Goal: Answer question/provide support

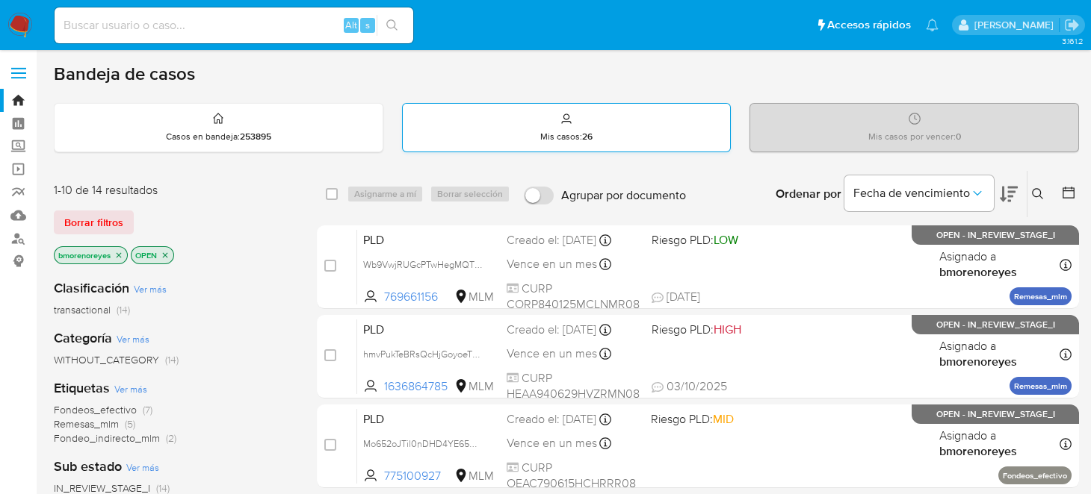
click at [601, 134] on div "Mis casos : 26" at bounding box center [567, 128] width 328 height 48
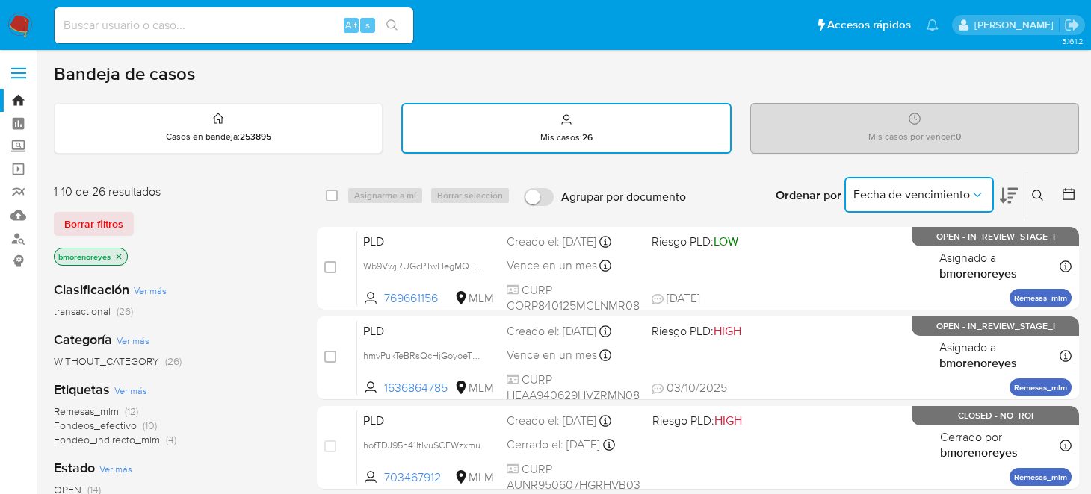
click at [976, 195] on icon "Ordenar por" at bounding box center [977, 195] width 8 height 4
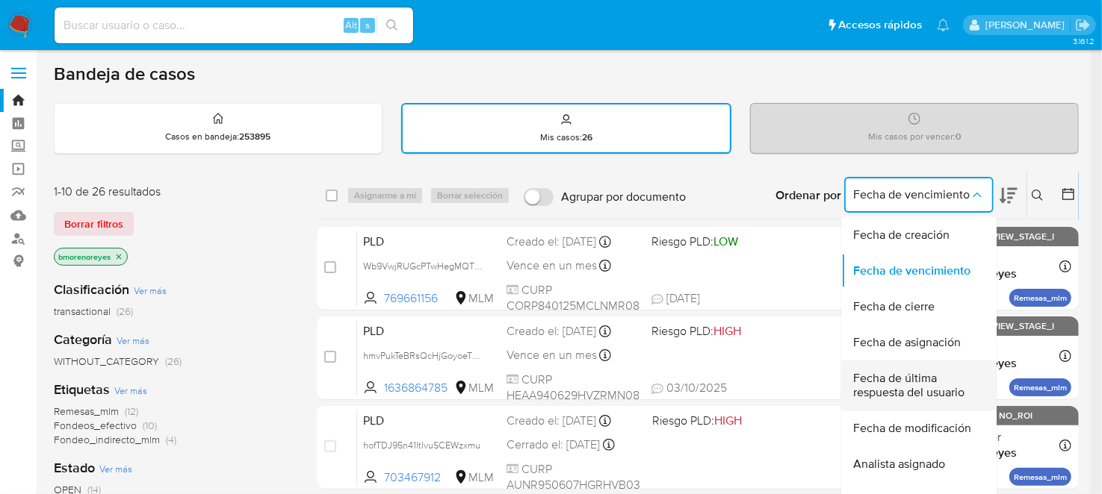
click at [912, 384] on span "Fecha de última respuesta del usuario" at bounding box center [914, 386] width 123 height 30
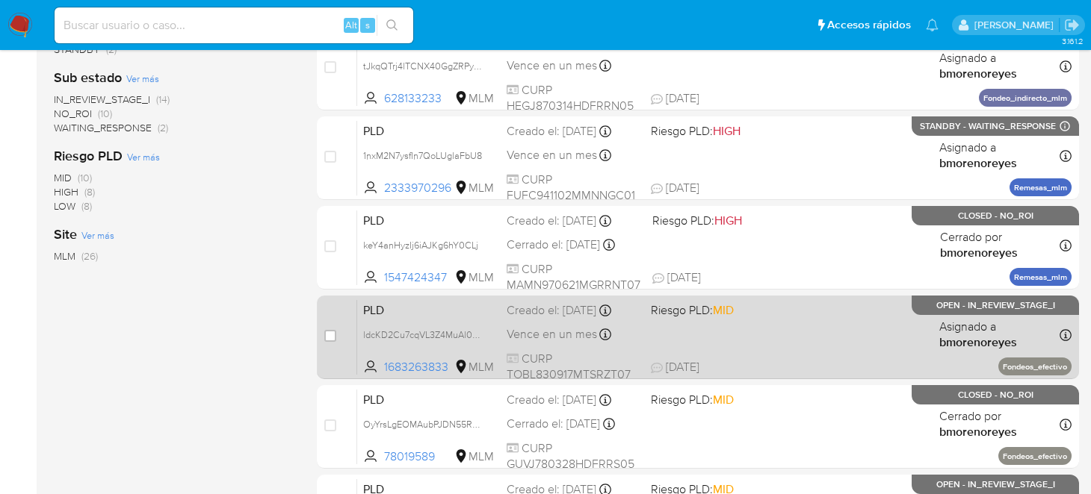
scroll to position [522, 0]
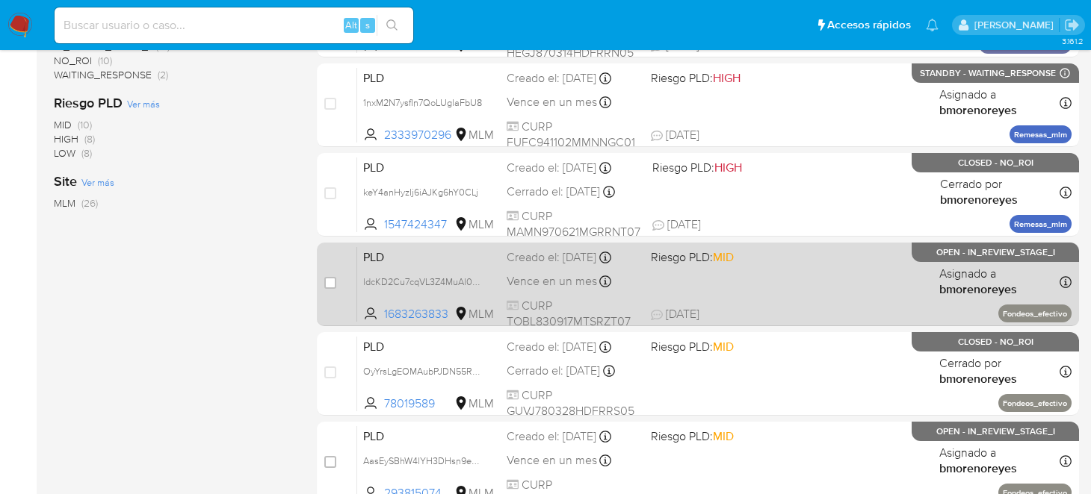
click at [747, 294] on div "PLD ldcKD2Cu7cqVL3Z4MuAl0o5t 1683263833 MLM Riesgo PLD: MID Creado el: 12/09/20…" at bounding box center [714, 283] width 714 height 75
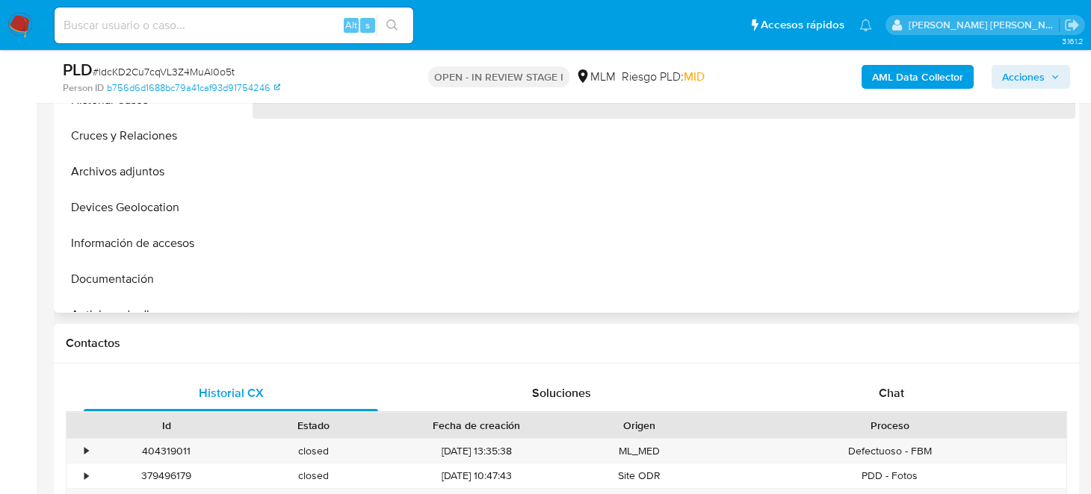
scroll to position [522, 0]
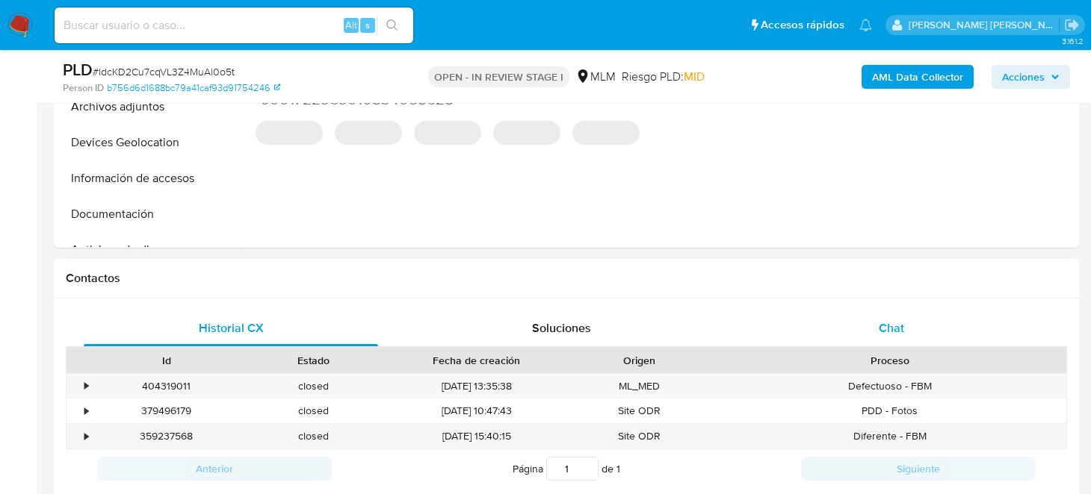
click at [878, 325] on span "Chat" at bounding box center [890, 328] width 25 height 17
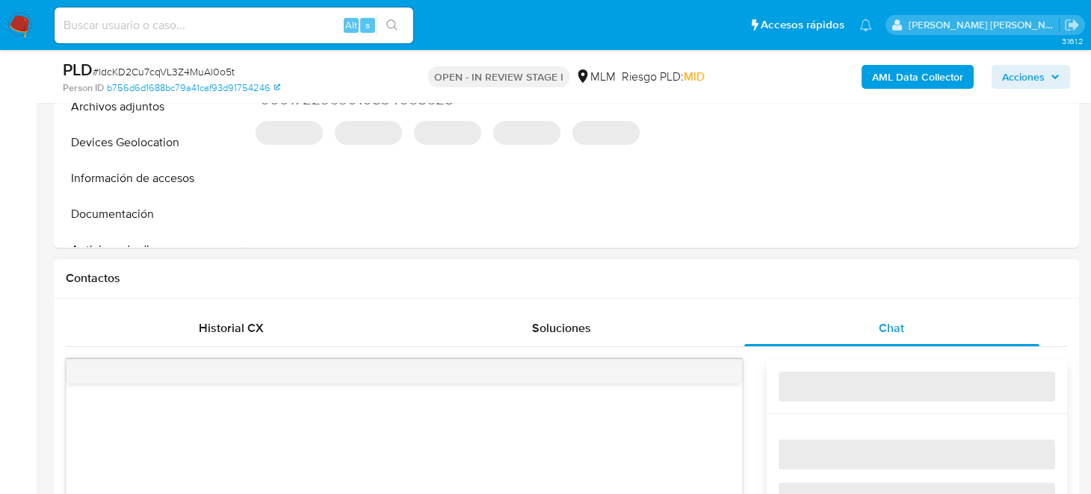
select select "10"
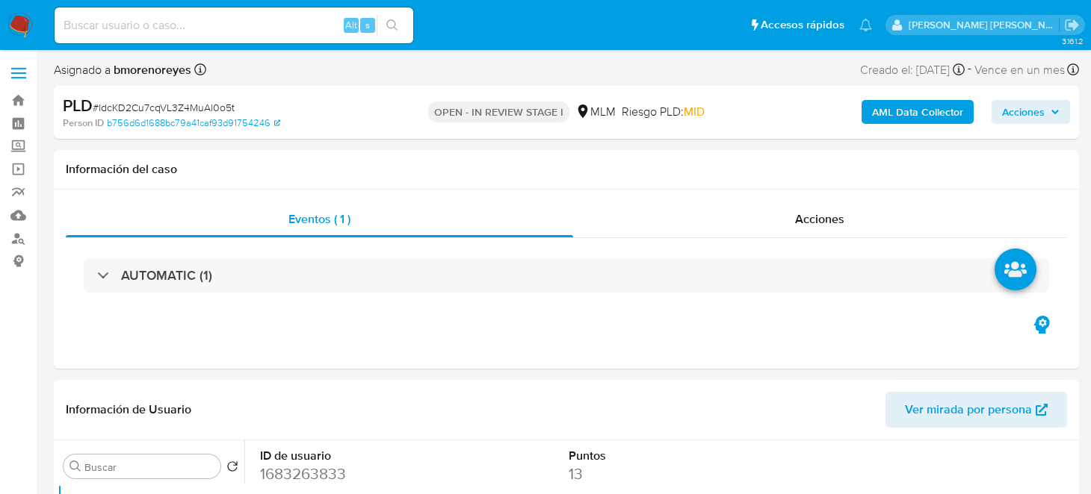
scroll to position [0, 0]
click at [19, 31] on img at bounding box center [19, 25] width 25 height 25
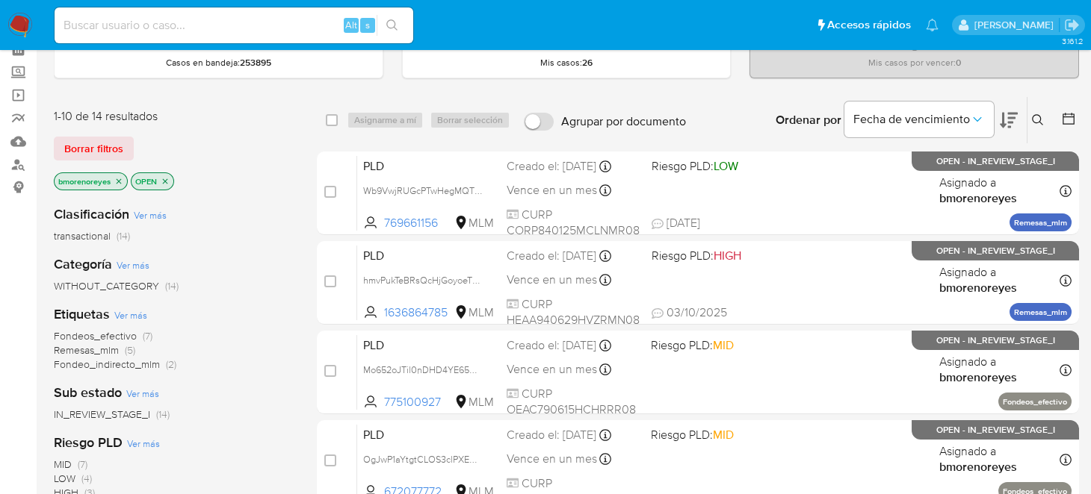
scroll to position [149, 0]
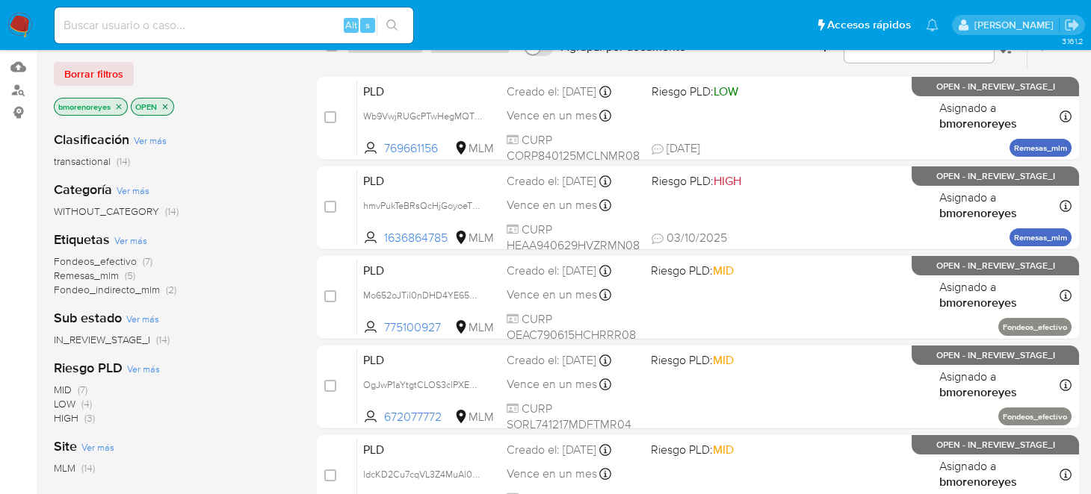
click at [163, 107] on icon "close-filter" at bounding box center [165, 106] width 9 height 9
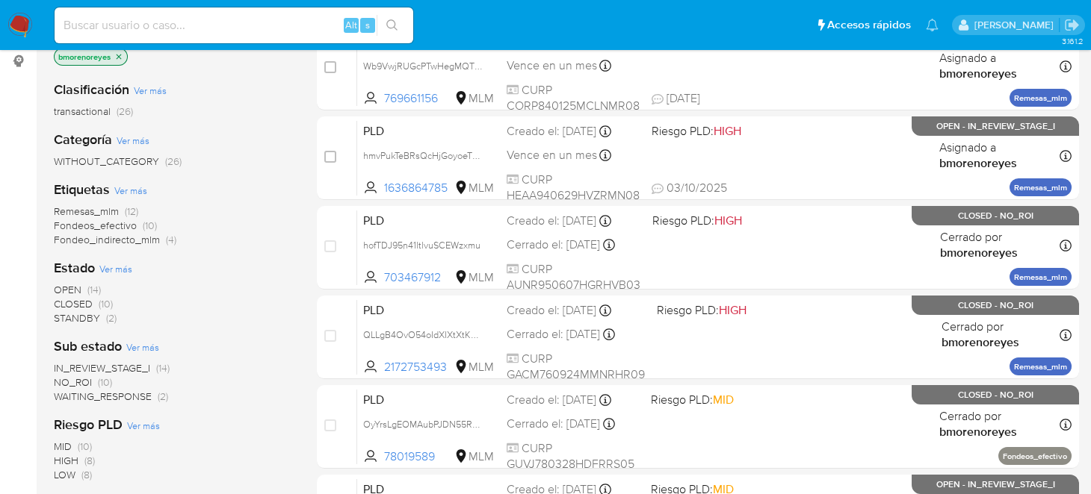
scroll to position [224, 0]
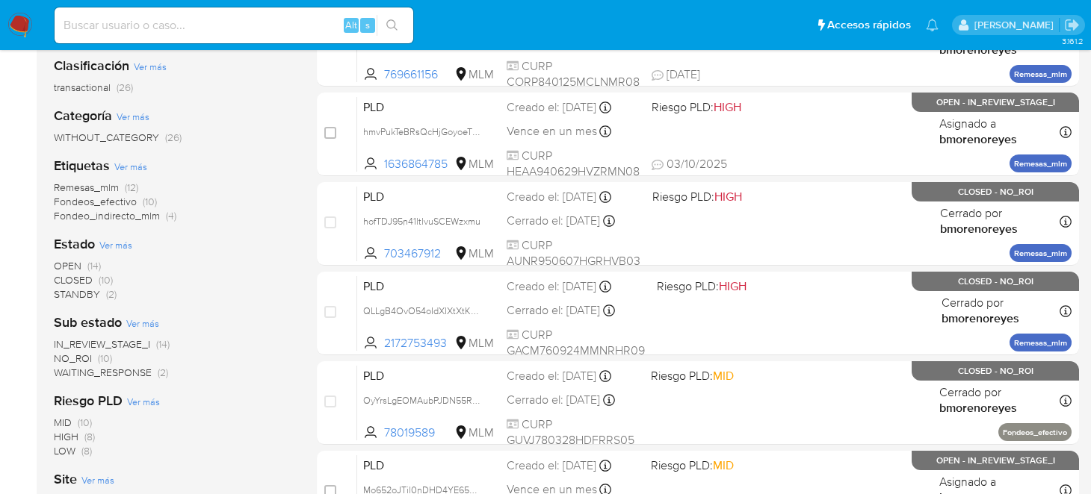
click at [75, 265] on span "OPEN" at bounding box center [68, 265] width 28 height 15
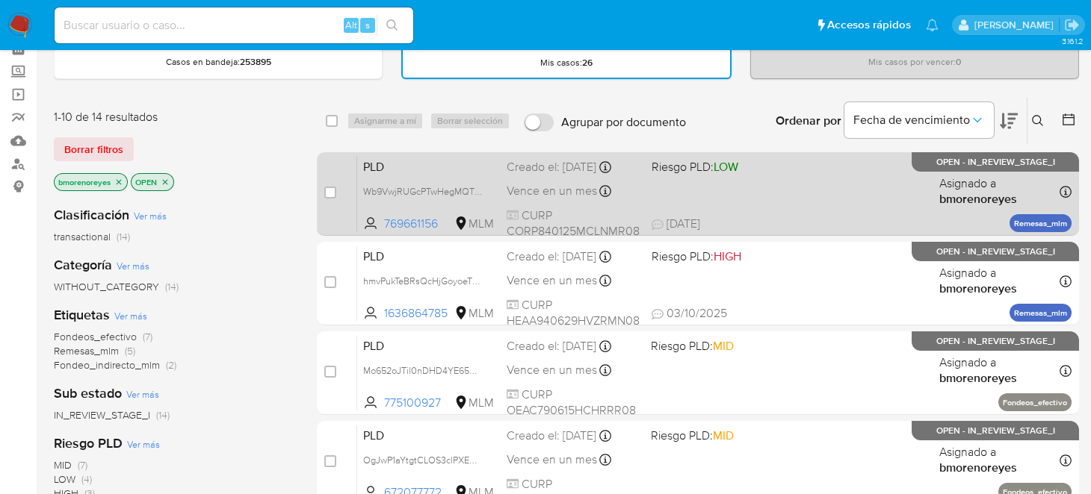
scroll to position [74, 0]
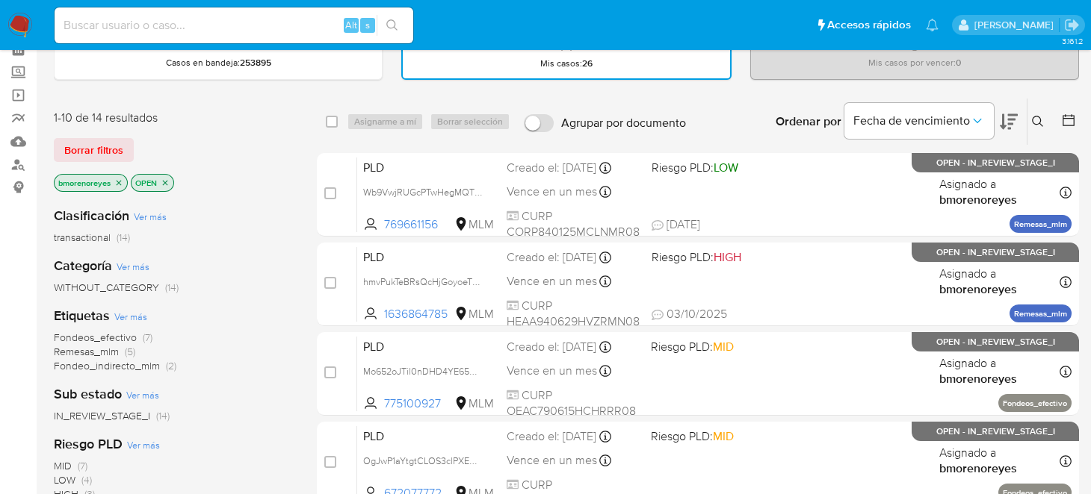
click at [1015, 117] on icon at bounding box center [1008, 122] width 18 height 18
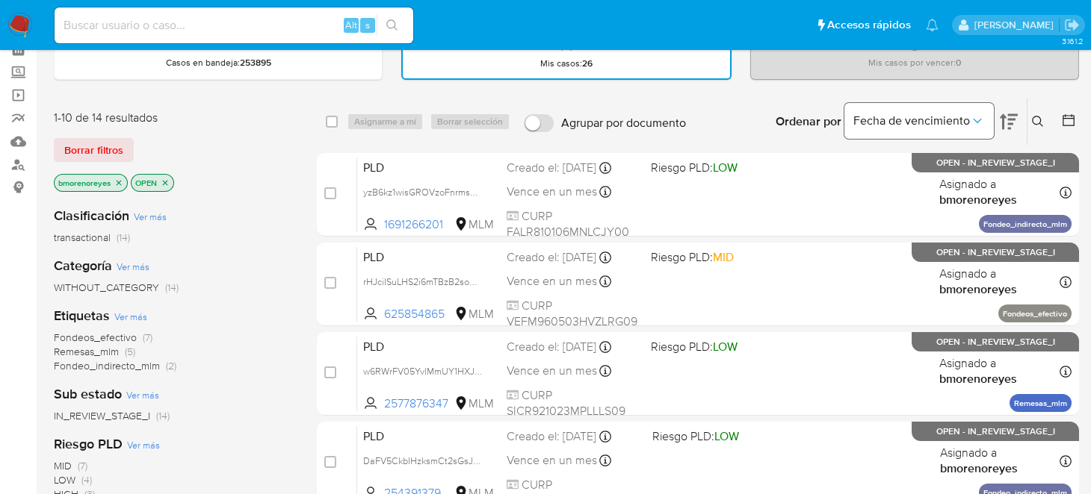
click at [988, 119] on button "Fecha de vencimiento" at bounding box center [918, 121] width 149 height 36
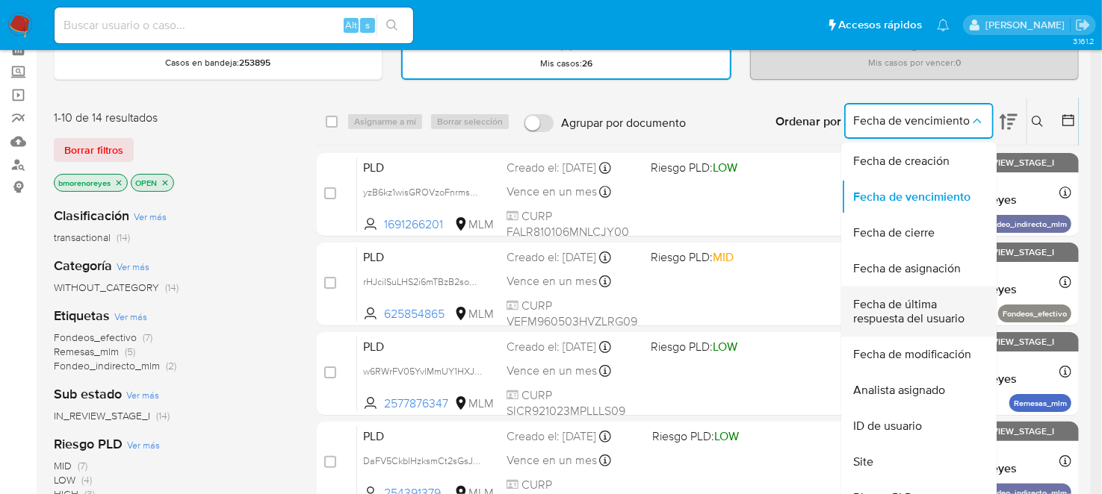
click at [900, 317] on span "Fecha de última respuesta del usuario" at bounding box center [914, 312] width 123 height 30
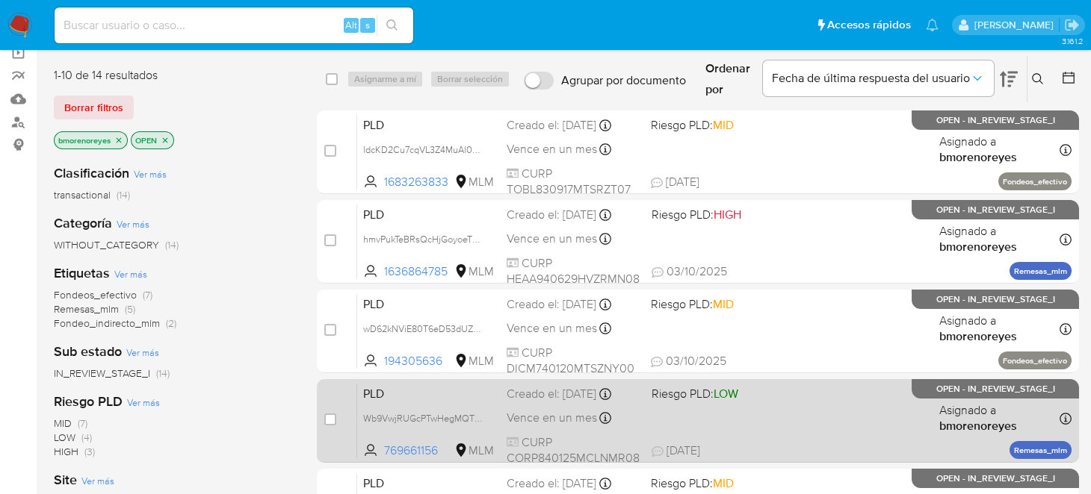
scroll to position [224, 0]
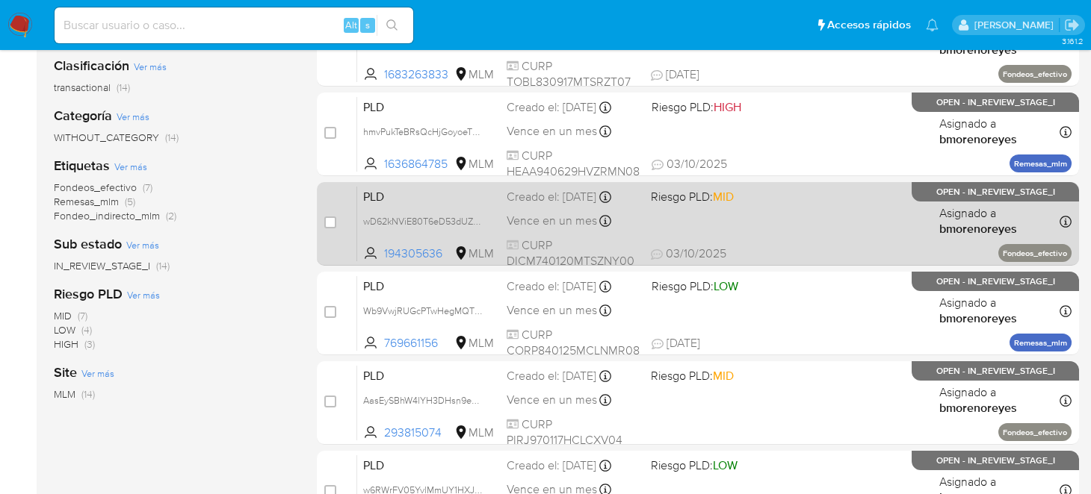
click at [771, 235] on div "PLD wD62kNViE80T6eD53dUZ9JSY 194305636 MLM Riesgo PLD: MID Creado el: 12/09/202…" at bounding box center [714, 223] width 714 height 75
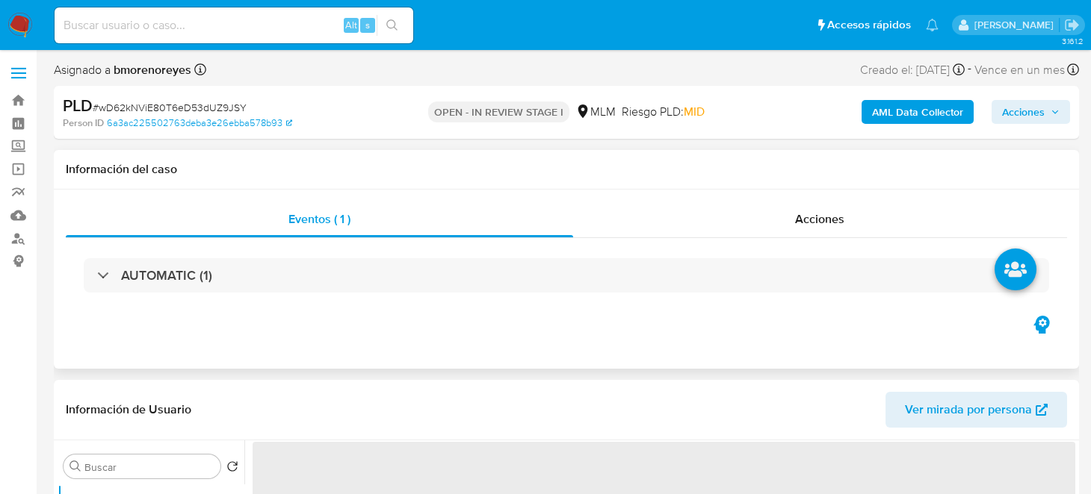
select select "10"
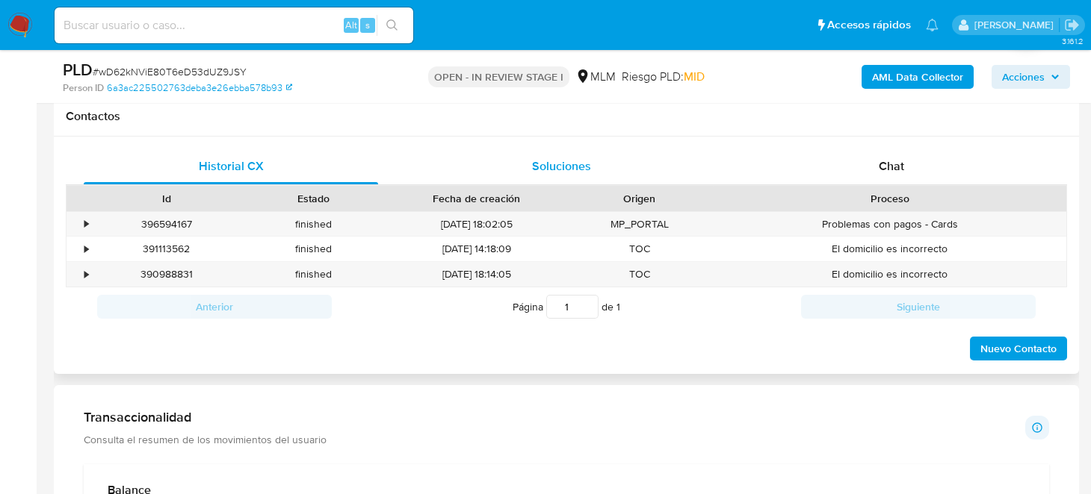
scroll to position [746, 0]
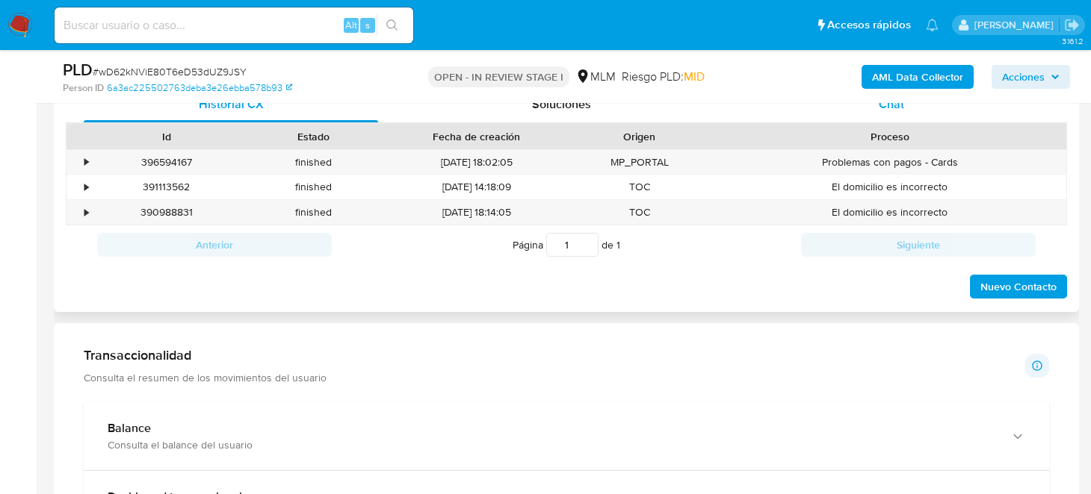
click at [895, 114] on div "Chat" at bounding box center [891, 105] width 294 height 36
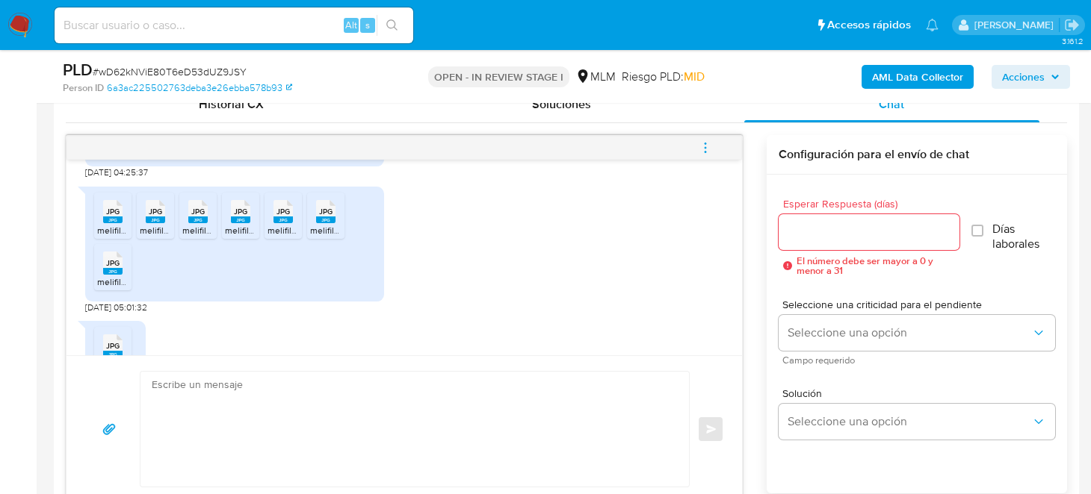
scroll to position [598, 0]
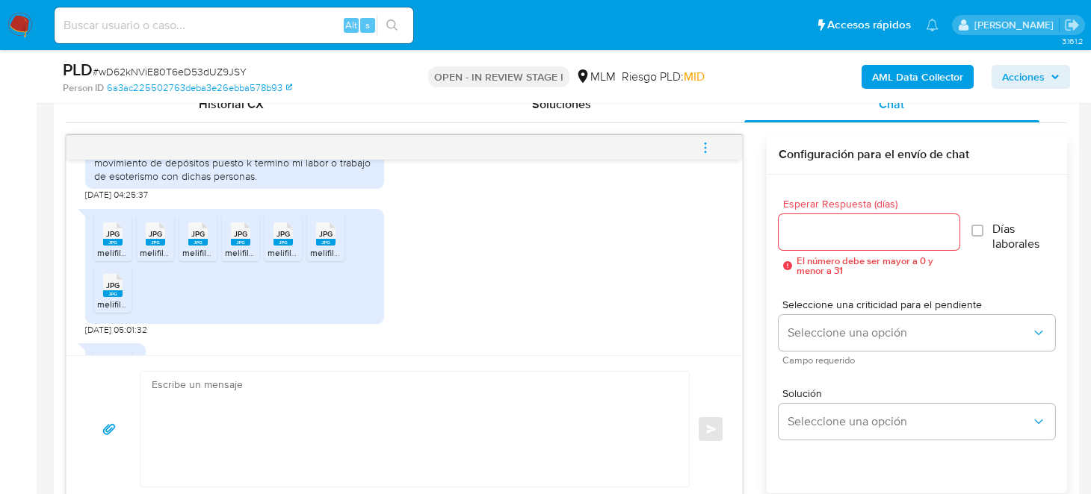
click at [111, 246] on span "melifile2938128280982753434.jpg" at bounding box center [167, 252] width 140 height 13
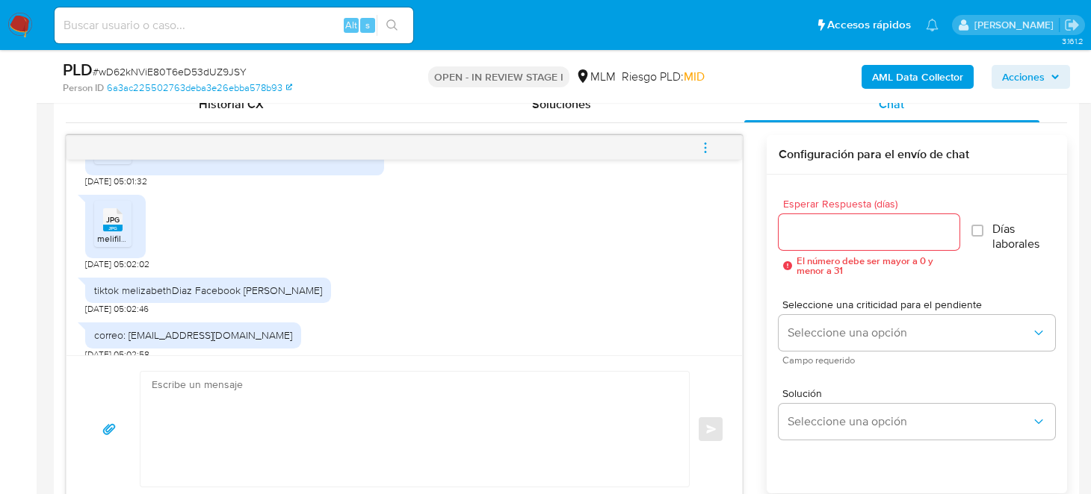
click at [111, 215] on span "JPG" at bounding box center [112, 220] width 13 height 10
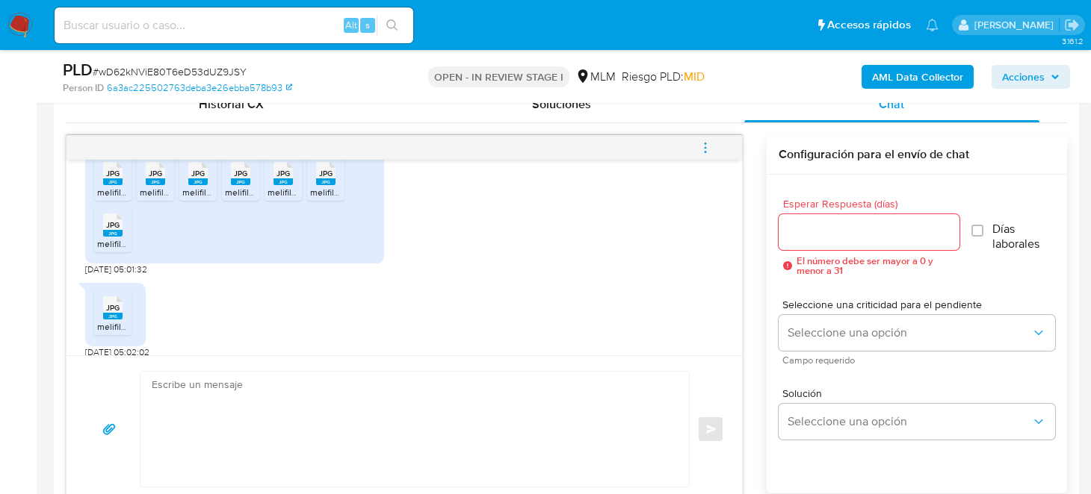
scroll to position [598, 0]
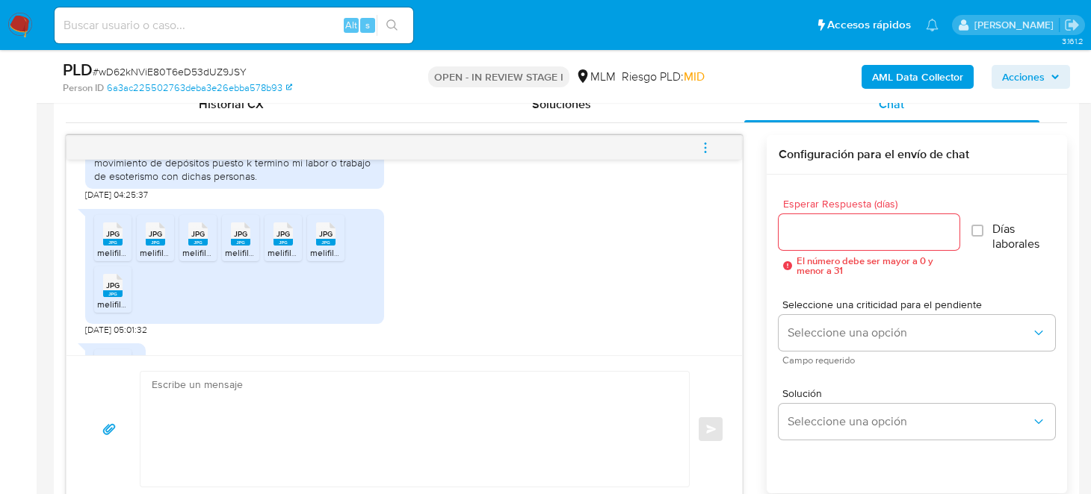
click at [152, 230] on icon "JPG" at bounding box center [155, 234] width 19 height 26
click at [976, 376] on div "Solución Seleccione una opción" at bounding box center [916, 416] width 276 height 81
click at [231, 223] on icon at bounding box center [240, 234] width 19 height 23
drag, startPoint x: 1002, startPoint y: 354, endPoint x: 1019, endPoint y: 357, distance: 17.4
click at [1002, 354] on div "Seleccione una criticidad para el pendiente Seleccione una opción Campo requeri…" at bounding box center [916, 332] width 276 height 65
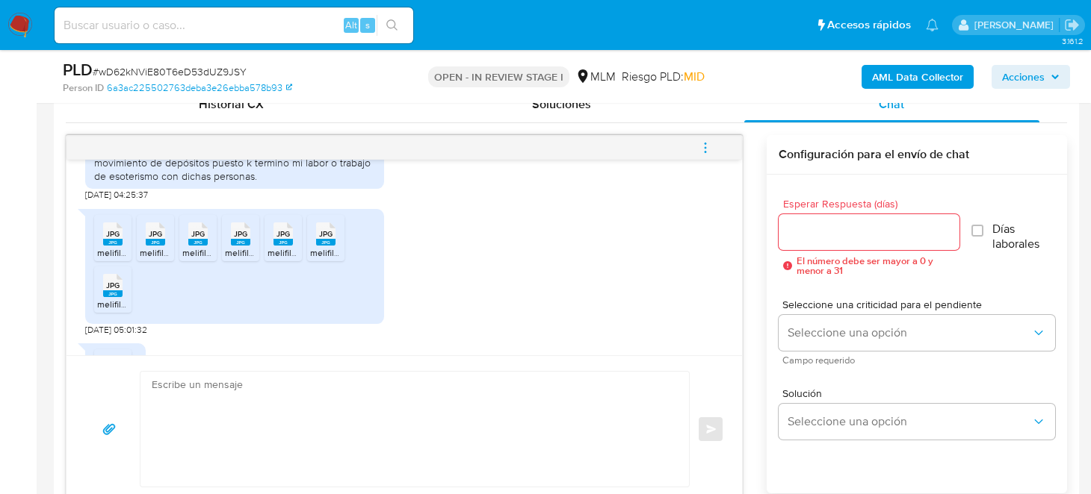
click at [327, 229] on span "JPG" at bounding box center [325, 234] width 13 height 10
drag, startPoint x: 1014, startPoint y: 388, endPoint x: 606, endPoint y: 329, distance: 412.8
click at [1014, 388] on span "Solución" at bounding box center [920, 393] width 276 height 10
click at [115, 291] on rect at bounding box center [112, 294] width 19 height 7
drag, startPoint x: 1049, startPoint y: 271, endPoint x: 899, endPoint y: 279, distance: 149.6
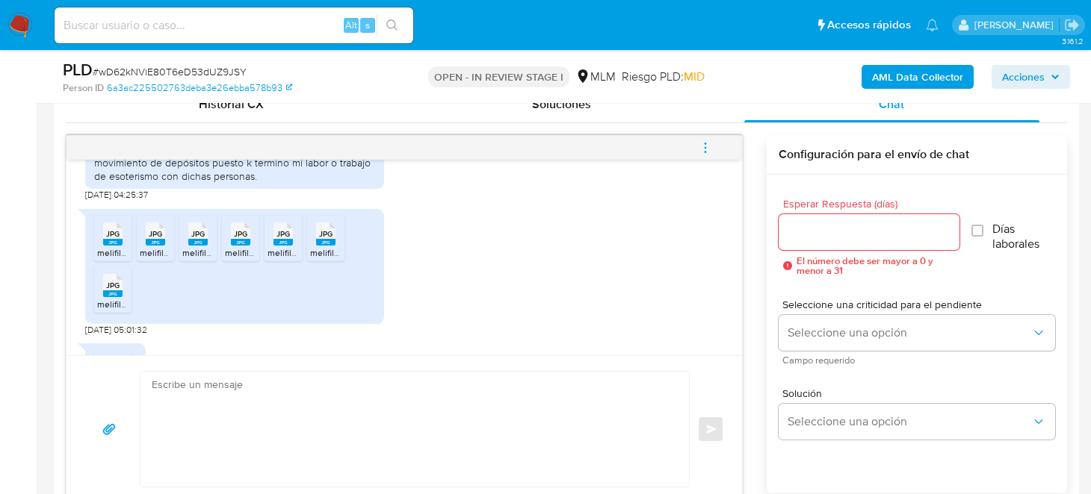
click at [1049, 271] on div "Esperar Respuesta (días) El número debe ser mayor a 0 y menor a 31 Días laboral…" at bounding box center [916, 237] width 276 height 101
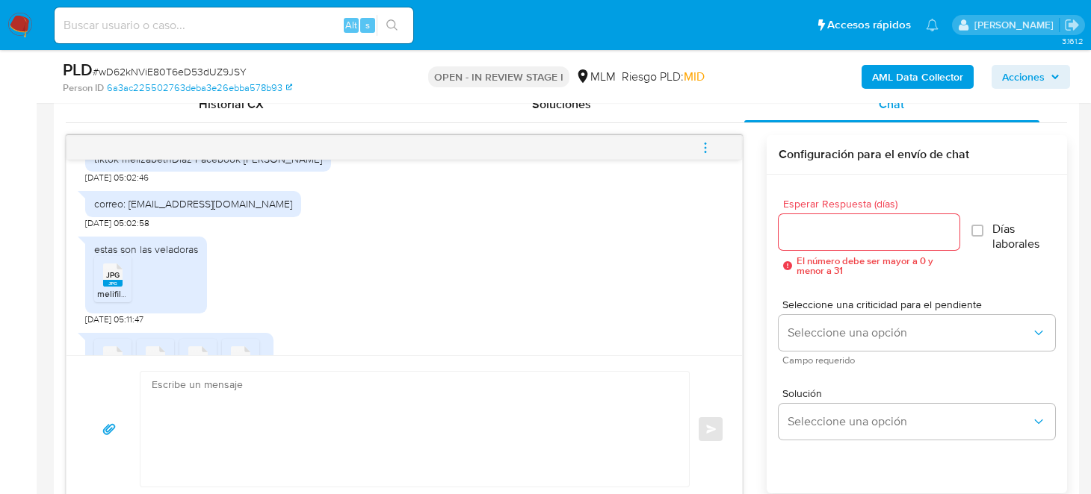
scroll to position [896, 0]
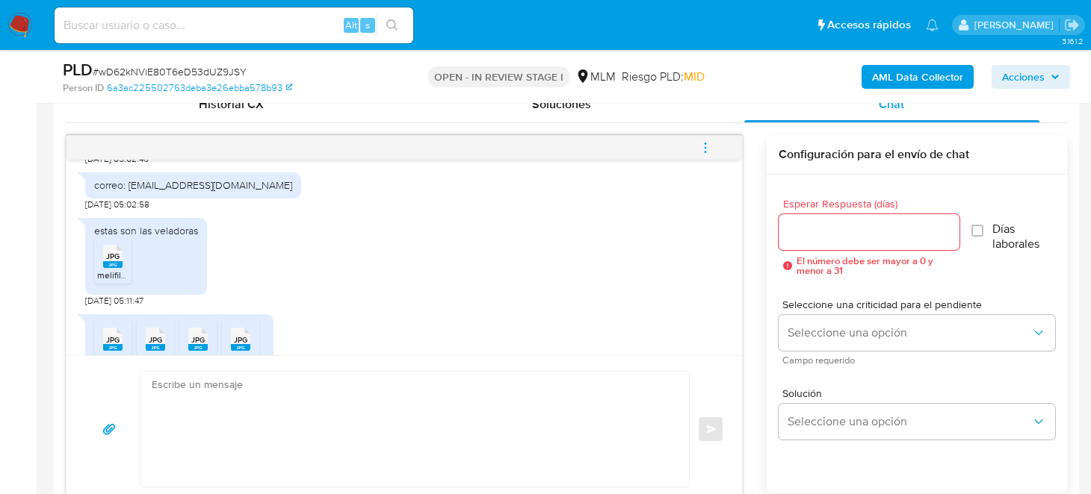
click at [122, 252] on icon "JPG" at bounding box center [112, 257] width 19 height 26
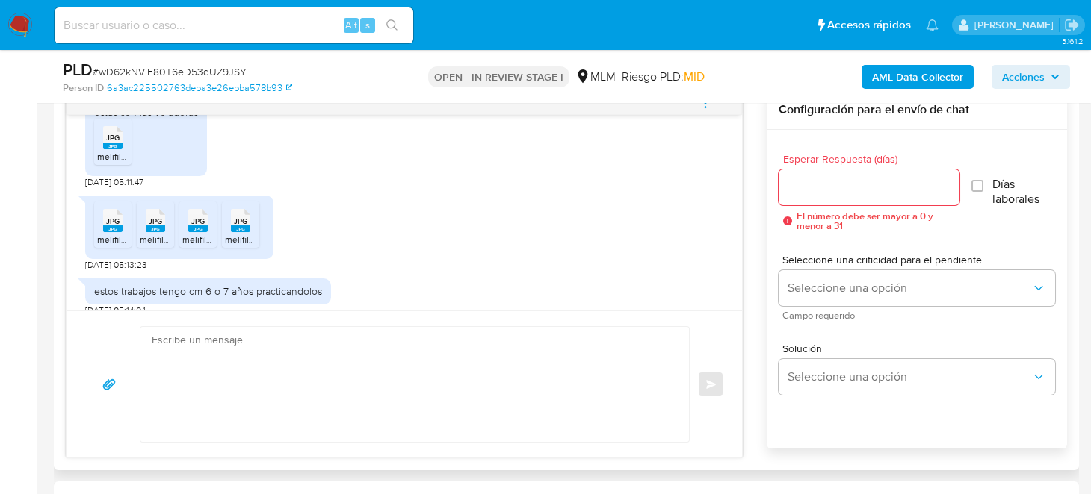
scroll to position [821, 0]
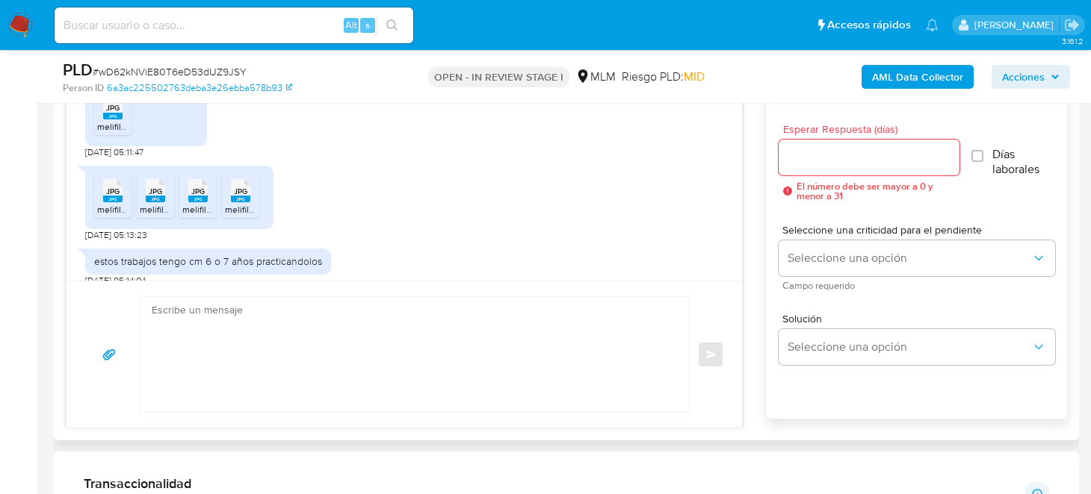
drag, startPoint x: 1065, startPoint y: 306, endPoint x: 612, endPoint y: 306, distance: 453.4
click at [1065, 306] on div "Esperar Respuesta (días) El número debe ser mayor a 0 y menor a 31 Días laboral…" at bounding box center [916, 279] width 300 height 359
click at [111, 187] on icon "JPG" at bounding box center [112, 191] width 19 height 26
click at [197, 196] on rect at bounding box center [197, 199] width 19 height 7
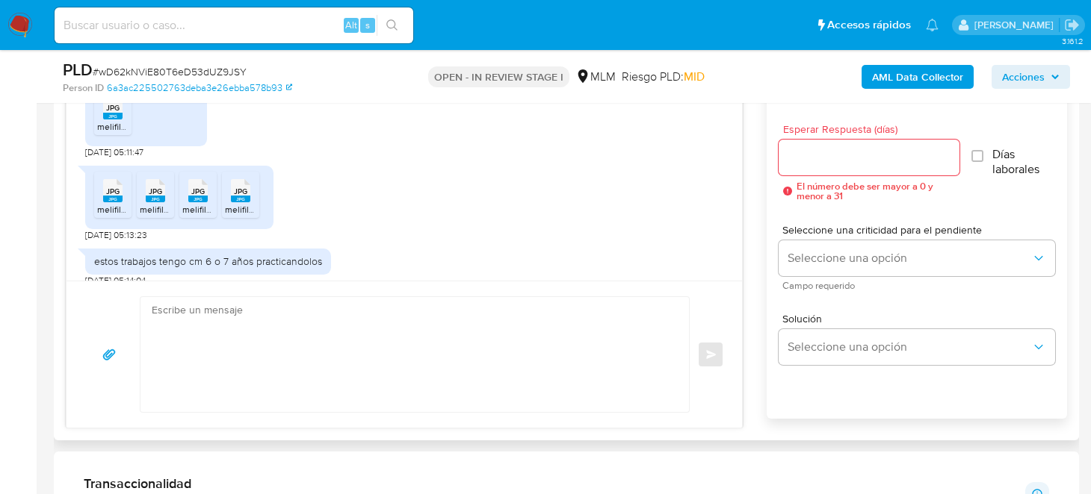
click at [160, 286] on div "Enviar" at bounding box center [403, 354] width 675 height 147
click at [238, 203] on span "melifile8049071797155671391.jpg" at bounding box center [290, 209] width 131 height 13
drag, startPoint x: 21, startPoint y: 309, endPoint x: 34, endPoint y: 317, distance: 15.8
click at [124, 359] on button "button" at bounding box center [108, 355] width 49 height 36
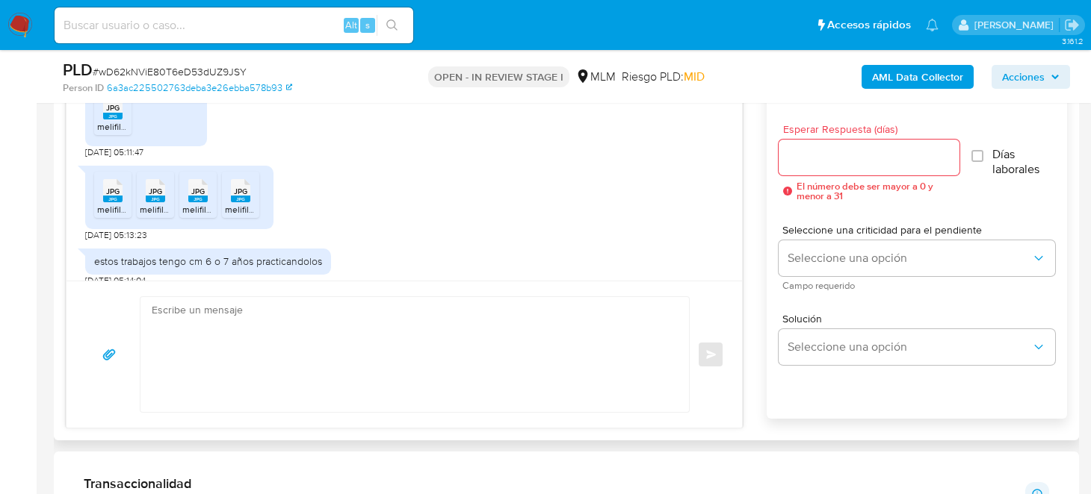
click at [539, 179] on div "JPG JPG melifile6060233746069869529.jpg JPG JPG melifile1383354017861736088.jpg…" at bounding box center [404, 199] width 638 height 83
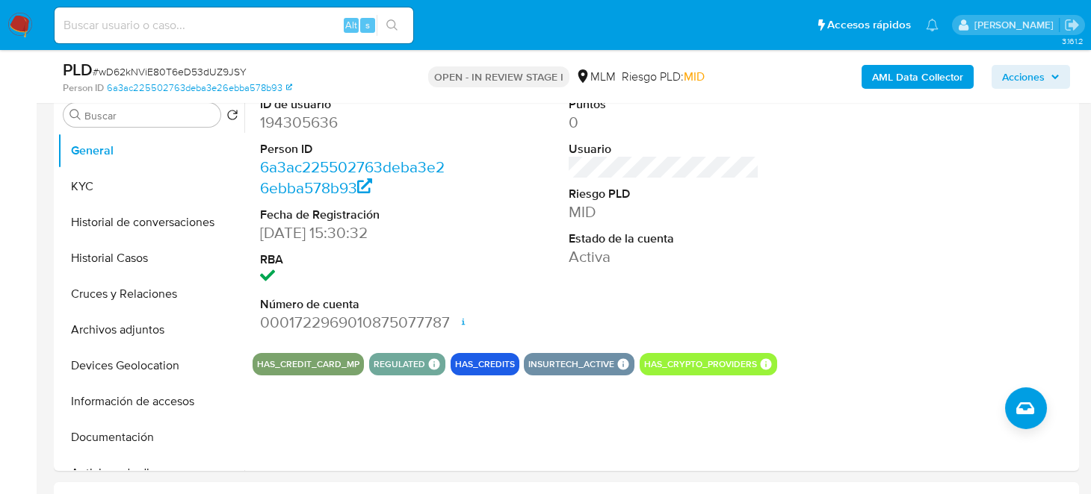
scroll to position [0, 0]
